Goal: Communication & Community: Answer question/provide support

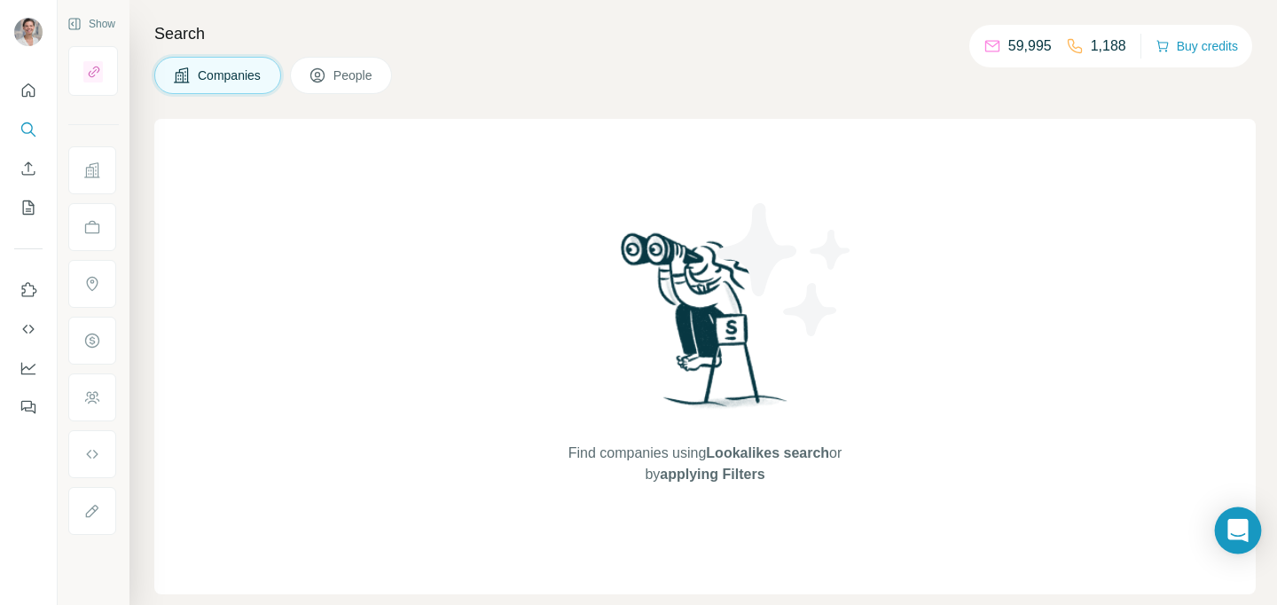
click at [1238, 524] on icon "Open Intercom Messenger" at bounding box center [1237, 530] width 20 height 23
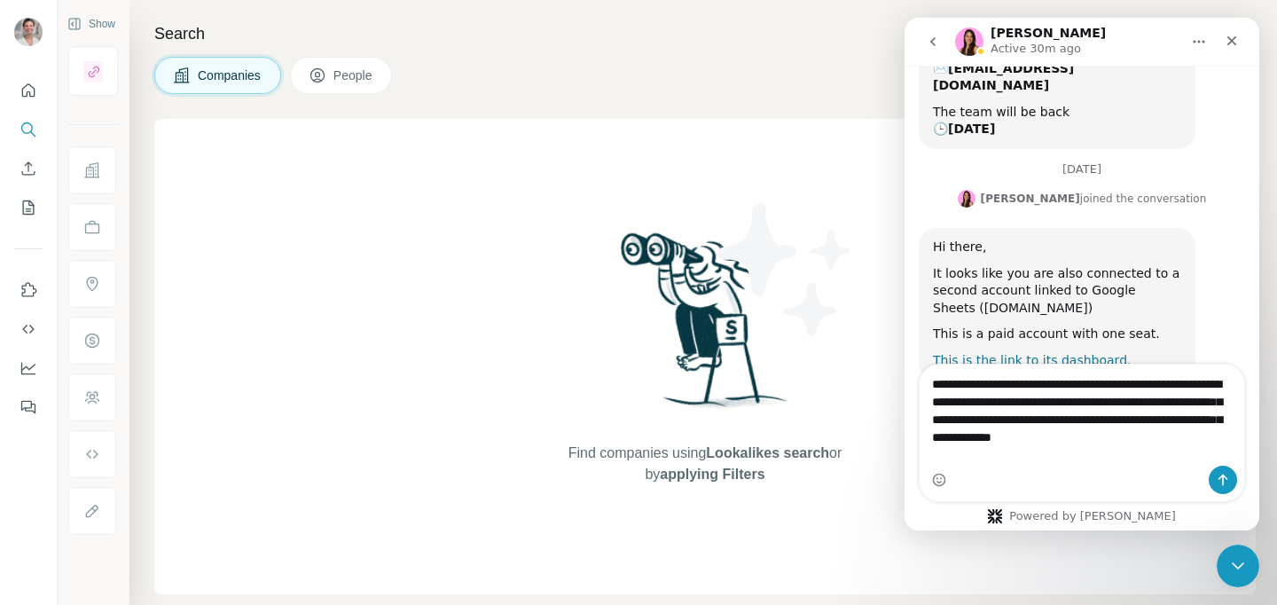
scroll to position [510, 0]
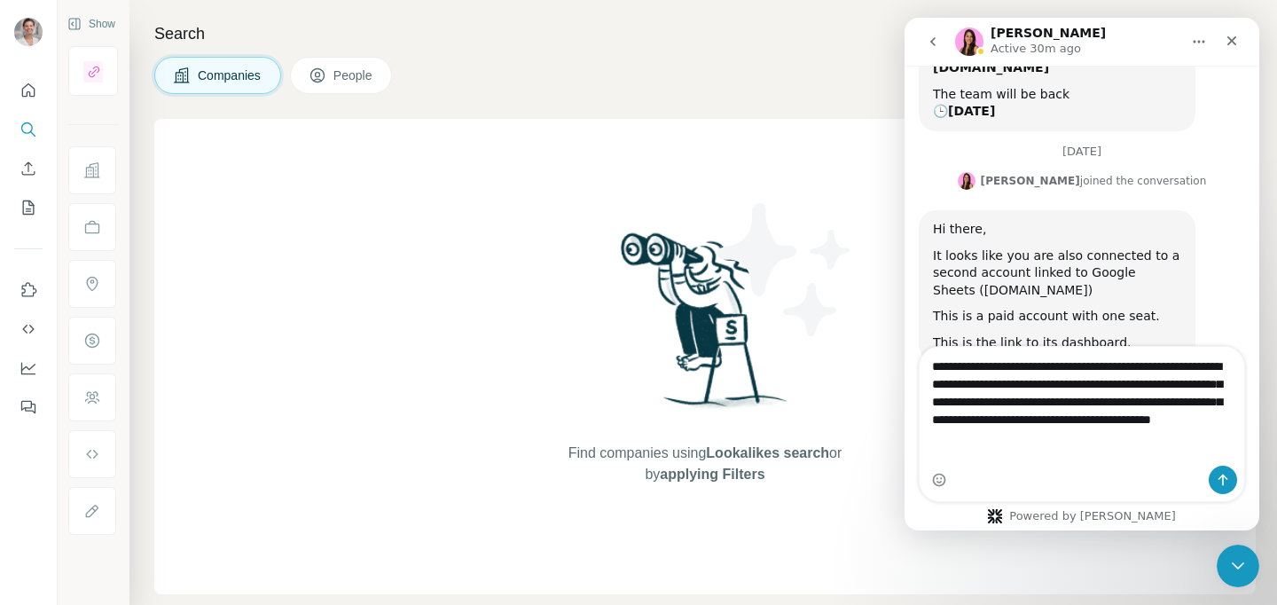
type textarea "**********"
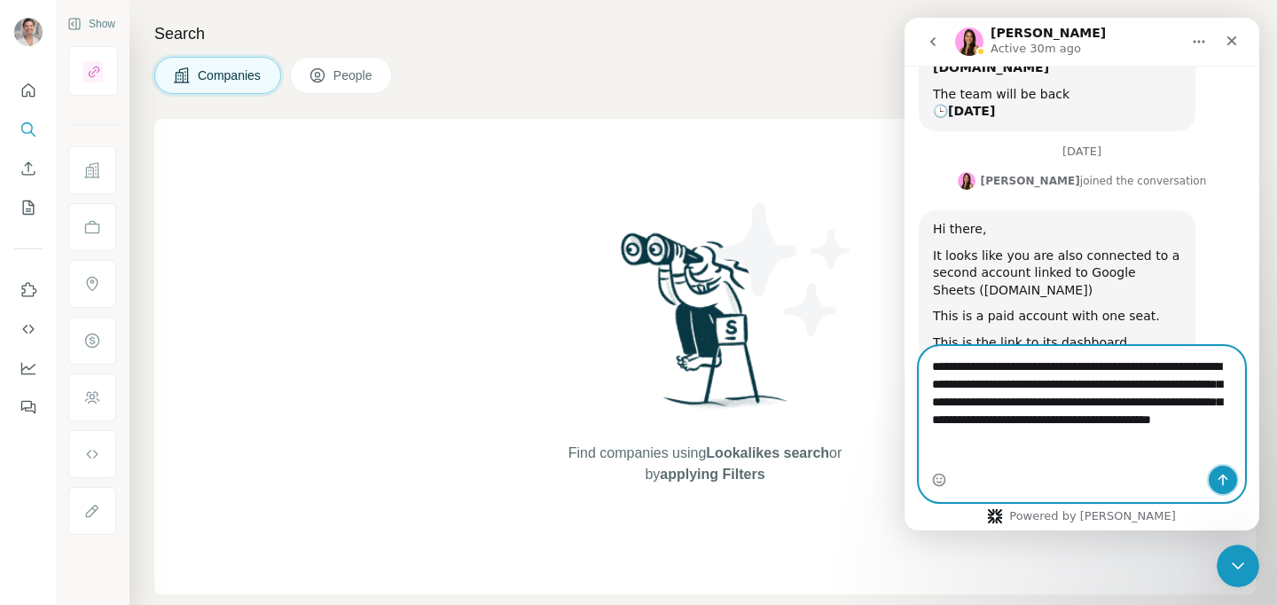
click at [1216, 472] on button "Send a message…" at bounding box center [1222, 479] width 28 height 28
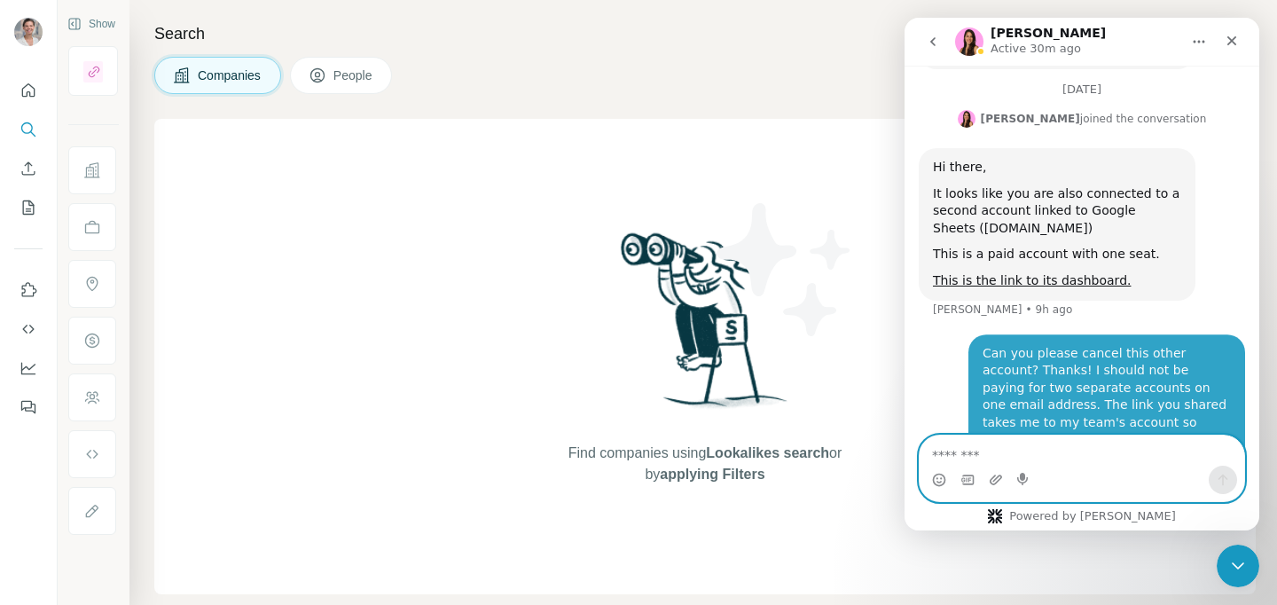
scroll to position [579, 0]
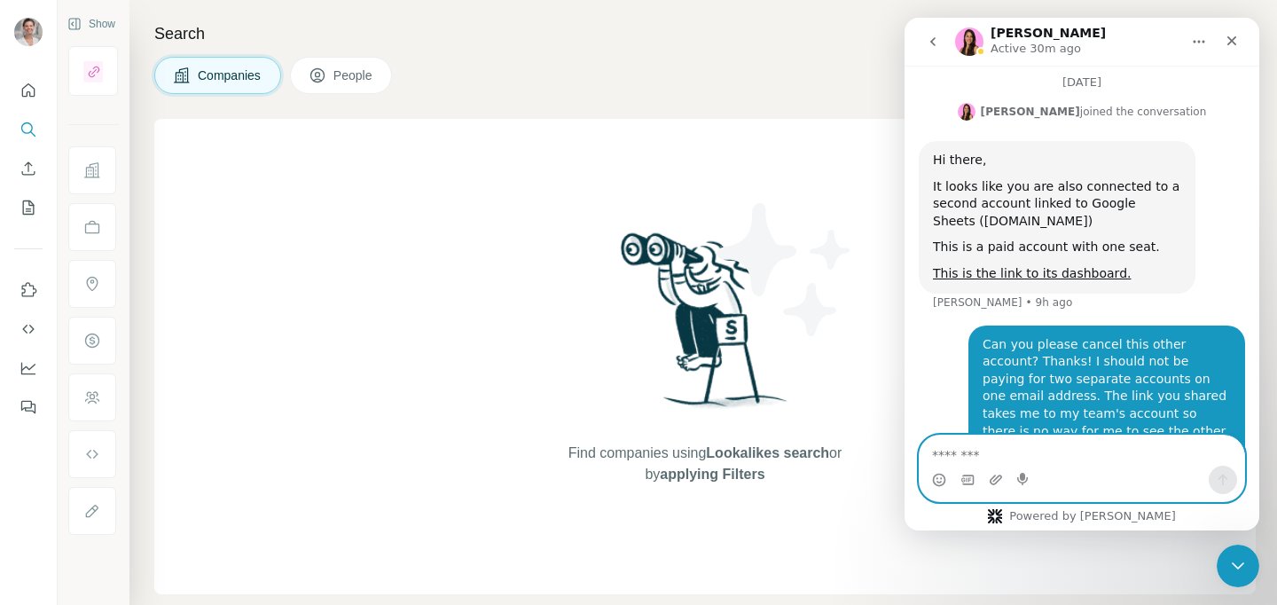
click at [943, 454] on textarea "Message…" at bounding box center [1081, 450] width 324 height 30
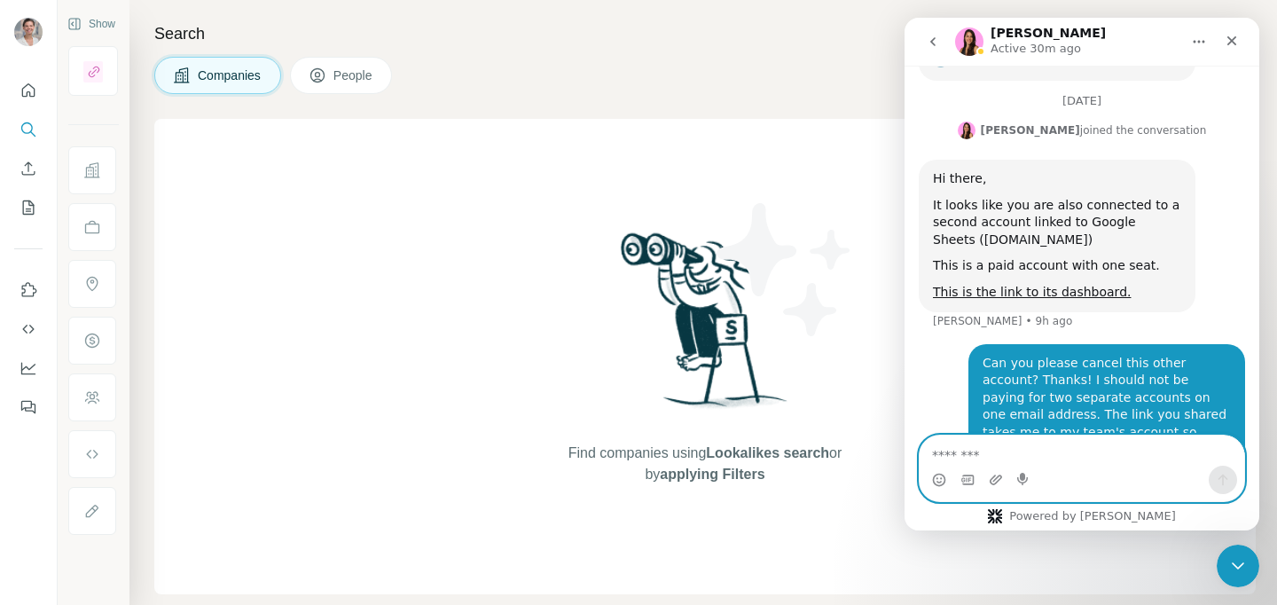
scroll to position [555, 0]
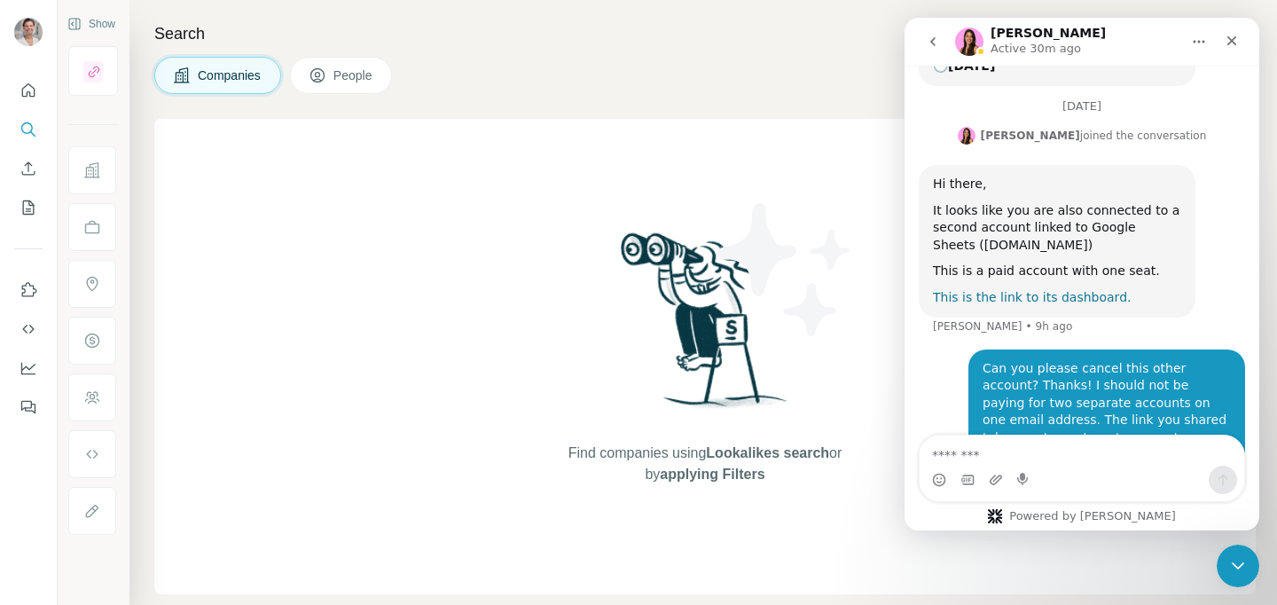
click at [1019, 290] on link "This is the link to its dashboard." at bounding box center [1032, 297] width 198 height 14
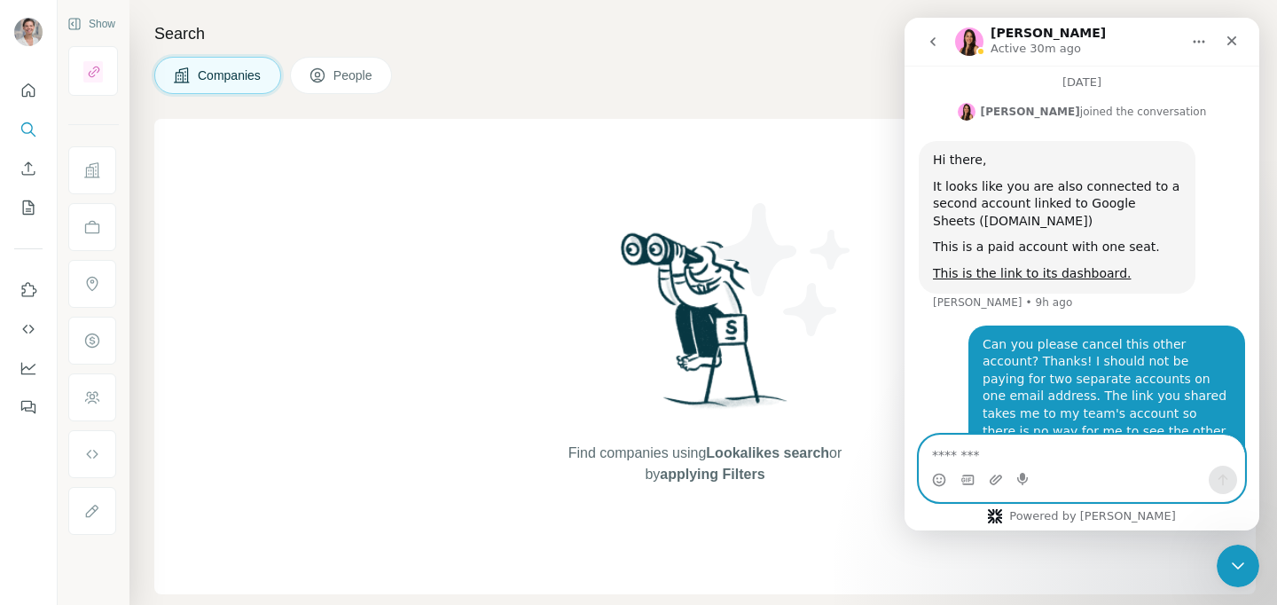
click at [960, 453] on textarea "Message…" at bounding box center [1081, 450] width 324 height 30
click at [960, 464] on textarea "Message…" at bounding box center [1081, 450] width 324 height 30
